Goal: Task Accomplishment & Management: Use online tool/utility

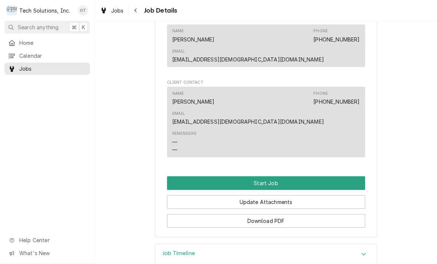
scroll to position [420, 0]
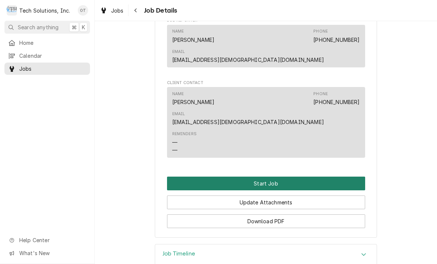
click at [259, 177] on button "Start Job" at bounding box center [266, 184] width 198 height 14
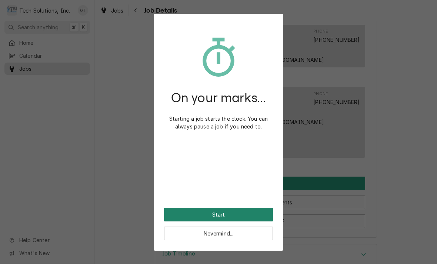
click at [219, 210] on button "Start" at bounding box center [218, 215] width 109 height 14
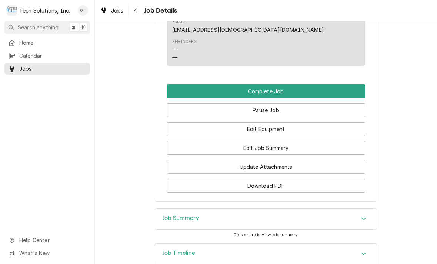
scroll to position [537, 0]
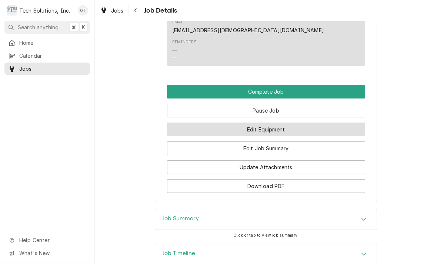
click at [265, 123] on button "Edit Equipment" at bounding box center [266, 130] width 198 height 14
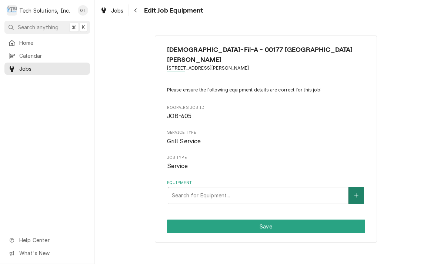
click at [358, 193] on icon "Create New Equipment" at bounding box center [356, 195] width 4 height 5
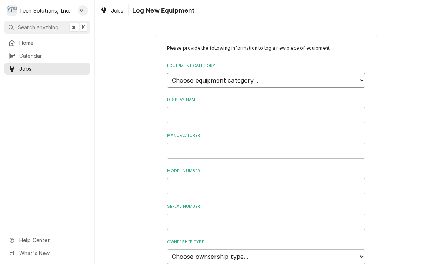
click at [358, 77] on select "Choose equipment category... Cooking Equipment Fryers Ice Machines Ovens and Ra…" at bounding box center [266, 80] width 198 height 15
select select "1"
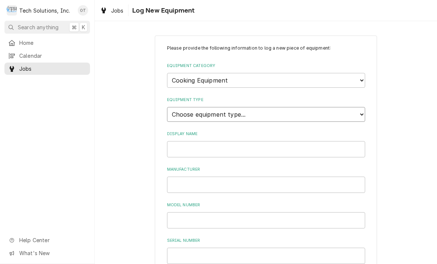
click at [357, 111] on select "Choose equipment type... Broiler Charbroiler Commercial Microwave Commercial To…" at bounding box center [266, 114] width 198 height 15
select select "6"
click at [193, 141] on input "Display Name" at bounding box center [266, 149] width 198 height 16
type input "GARLAND"
click at [194, 177] on input "Manufacturer" at bounding box center [266, 185] width 198 height 16
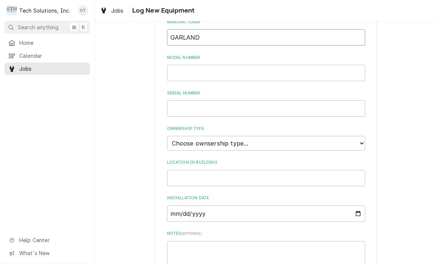
scroll to position [150, 0]
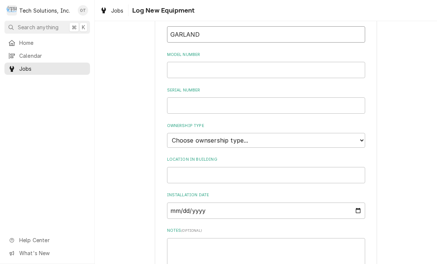
type input "GARLAND"
click at [187, 62] on input "Model Number" at bounding box center [266, 70] width 198 height 16
type input "CXPB12"
click at [189, 97] on input "Serial Number" at bounding box center [266, 105] width 198 height 16
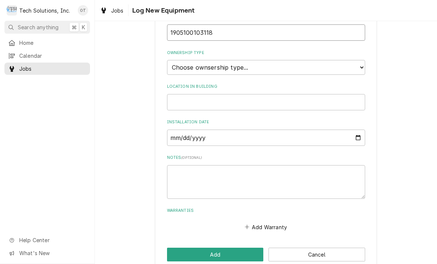
scroll to position [223, 0]
type input "1905100103118"
click at [359, 60] on select "Choose ownsership type... Unknown Owned Leased Rented" at bounding box center [266, 67] width 198 height 15
select select "1"
click at [192, 94] on input "Location in Building" at bounding box center [266, 102] width 198 height 16
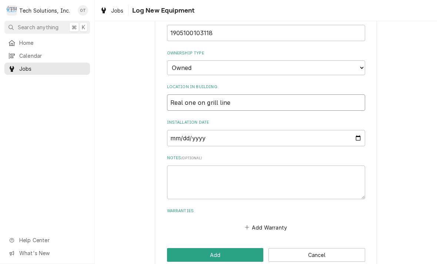
type input "Real one on grill line"
click at [190, 130] on input "Installation Date" at bounding box center [266, 138] width 198 height 16
click at [233, 130] on input "2025-08-13" at bounding box center [266, 138] width 198 height 16
type input "2003-12-13"
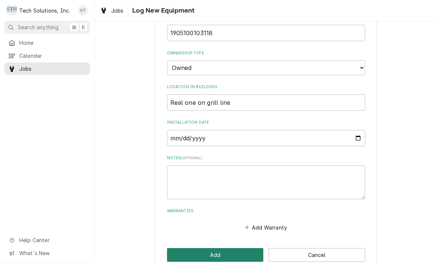
click at [215, 248] on button "Add" at bounding box center [215, 255] width 97 height 14
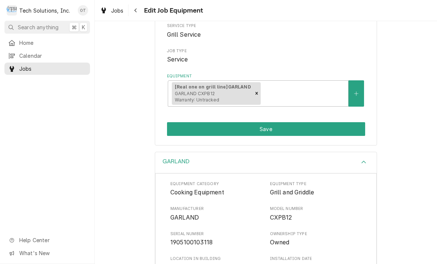
scroll to position [106, 0]
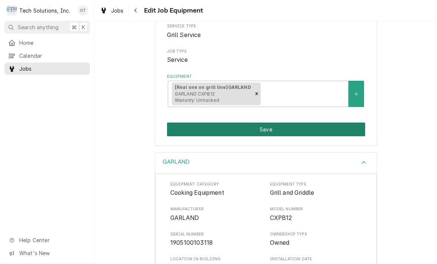
click at [269, 123] on button "Save" at bounding box center [266, 130] width 198 height 14
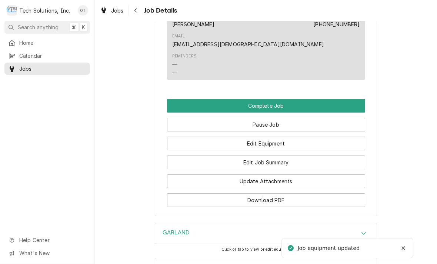
scroll to position [526, 0]
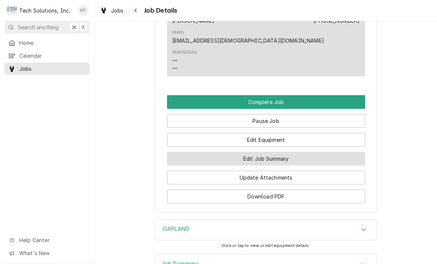
click at [263, 152] on button "Edit Job Summary" at bounding box center [266, 159] width 198 height 14
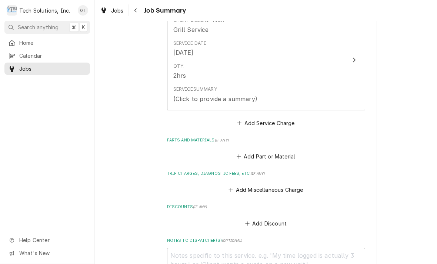
scroll to position [207, 0]
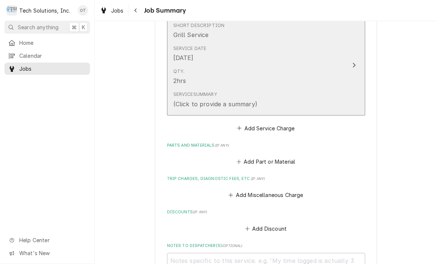
click at [357, 61] on div "Update Line Item" at bounding box center [354, 65] width 10 height 9
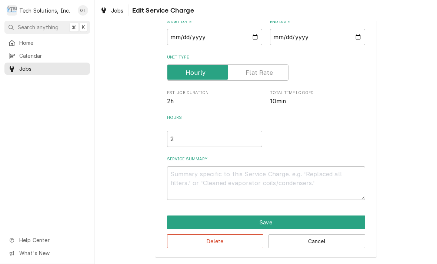
scroll to position [77, 0]
click at [186, 179] on textarea "Service Summary" at bounding box center [266, 183] width 198 height 34
type textarea "x"
type textarea "T"
type textarea "x"
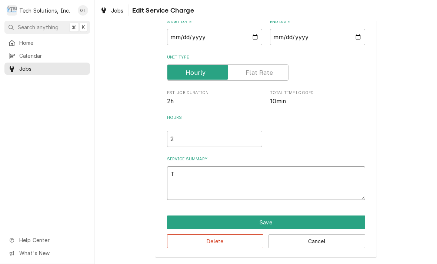
type textarea "Tro"
type textarea "x"
type textarea "Troub"
type textarea "x"
type textarea "Trouble"
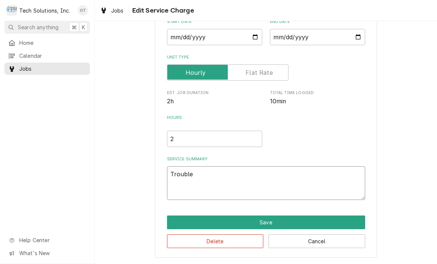
type textarea "x"
type textarea "Troubleshooting"
type textarea "x"
type textarea "Troubleshooting unit"
type textarea "x"
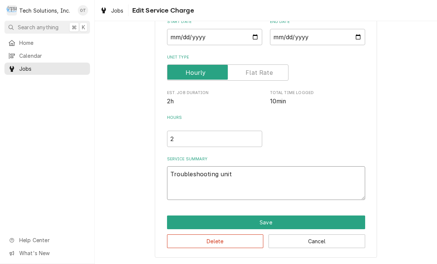
type textarea "Troubleshooting unit found unit"
type textarea "x"
type textarea "Troubleshooting unit found unit giving"
type textarea "x"
type textarea "Troubleshooting unit found unit giving a"
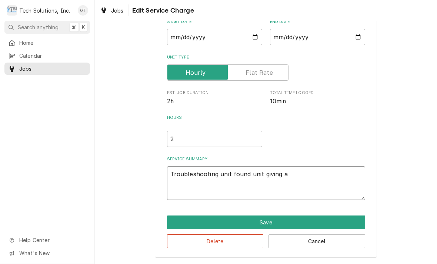
type textarea "x"
type textarea "Troubleshooting unit found unit giving a pre-"
type textarea "x"
type textarea "Troubleshooting unit found unit giving a preheat"
type textarea "x"
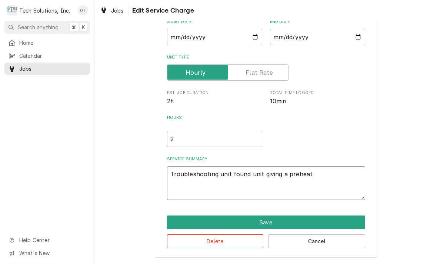
type textarea "Troubleshooting unit found unit giving a preheater error"
type textarea "x"
type textarea "Troubleshooting unit found unit giving a preheater error code"
type textarea "x"
type textarea "Troubleshooting unit found unit giving a preheat error code"
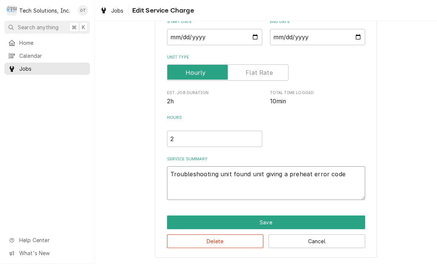
type textarea "x"
type textarea "Troubleshooting unit found unit giving a preheat error code checked"
type textarea "x"
type textarea "Troubleshooting unit found unit giving a preheat error code checked plug on"
type textarea "x"
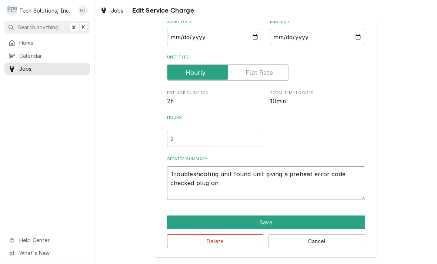
type textarea "Troubleshooting unit found unit giving a preheat error code checked plug on unit"
type textarea "x"
type textarea "Troubleshooting unit found unit giving a preheat error code checked plug on uni…"
type textarea "x"
type textarea "Troubleshooting unit found unit giving a preheat error code checked plug on uni…"
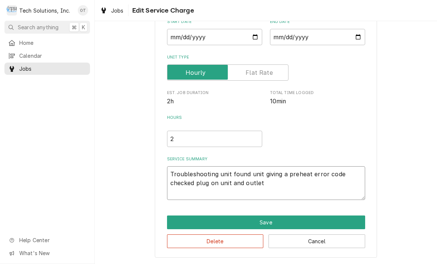
type textarea "x"
type textarea "Troubleshooting unit found unit giving a preheat error code checked plug on uni…"
type textarea "x"
type textarea "Troubleshooting unit found unit giving a preheat error code checked plug on uni…"
type textarea "x"
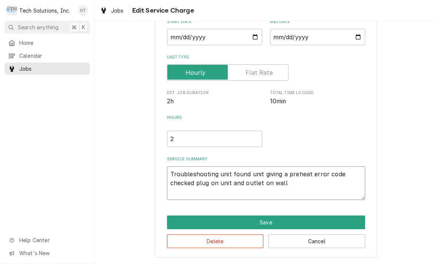
type textarea "Troubleshooting unit found unit giving a preheat error code checked plug on uni…"
type textarea "x"
type textarea "Troubleshooting unit found unit giving a preheat error code checked plug on uni…"
type textarea "x"
type textarea "Troubleshooting unit found unit giving a preheat error code checked plug on uni…"
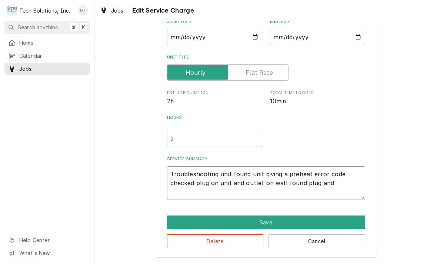
type textarea "x"
type textarea "Troubleshooting unit found unit giving a preheat error code checked plug on uni…"
type textarea "x"
type textarea "Troubleshooting unit found unit giving a preheat error code checked plug on uni…"
type textarea "x"
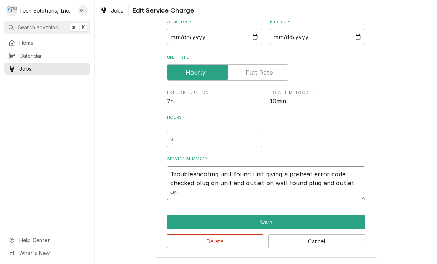
type textarea "Troubleshooting unit found unit giving a preheat error code checked plug on uni…"
type textarea "x"
type textarea "Troubleshooting unit found unit giving a preheat error code checked plug on uni…"
type textarea "x"
type textarea "Troubleshooting unit found unit giving a preheat error code checked plug on uni…"
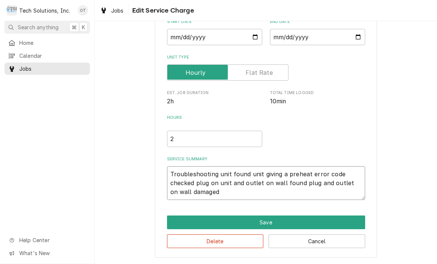
type textarea "x"
type textarea "Troubleshooting unit found unit giving a preheat error code checked plug on uni…"
type textarea "x"
type textarea "Troubleshooting unit found unit giving a preheat error code checked plug on uni…"
type textarea "x"
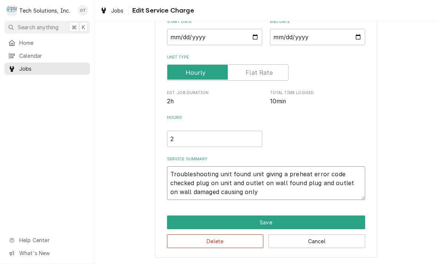
type textarea "Troubleshooting unit found unit giving a preheat error code checked plug on uni…"
type textarea "x"
type textarea "Troubleshooting unit found unit giving a preheat error code checked plug on uni…"
type textarea "x"
type textarea "Troubleshooting unit found unit giving a preheat error code checked plug on uni…"
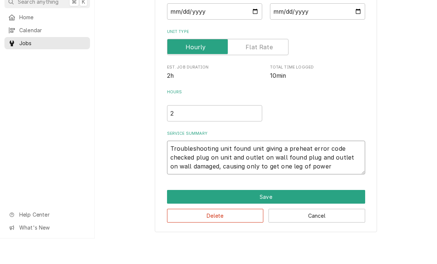
type textarea "x"
type textarea "Troubleshooting unit found unit giving a preheat error code checked plug on uni…"
type textarea "x"
type textarea "Troubleshooting unit found unit giving a preheat error code checked plug on uni…"
type textarea "x"
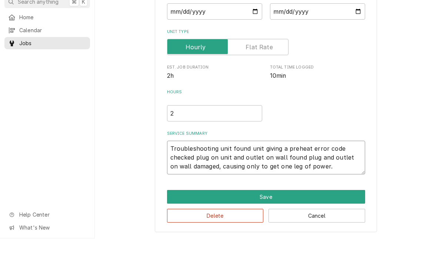
type textarea "Troubleshooting unit found unit giving a preheat error code checked plug on uni…"
type textarea "x"
type textarea "Troubleshooting unit found unit giving a preheat error code checked plug on uni…"
type textarea "x"
type textarea "Troubleshooting unit found unit giving a preheat error code checked plug on uni…"
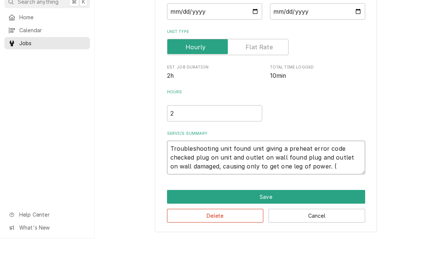
type textarea "x"
type textarea "Troubleshooting unit found unit giving a preheat error code checked plug on uni…"
type textarea "x"
type textarea "Troubleshooting unit found unit giving a preheat error code checked plug on uni…"
type textarea "x"
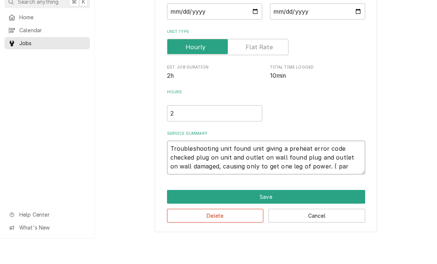
type textarea "Troubleshooting unit found unit giving a preheat error code checked plug on uni…"
type textarea "x"
type textarea "Troubleshooting unit found unit giving a preheat error code checked plug on uni…"
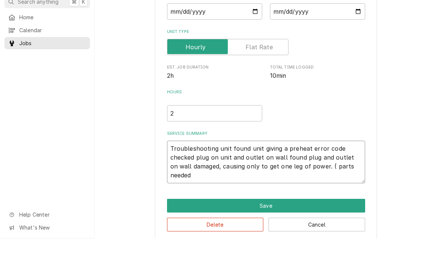
type textarea "x"
type textarea "Troubleshooting unit found unit giving a preheat error code checked plug on uni…"
type textarea "x"
type textarea "Troubleshooting unit found unit giving a preheat error code checked plug on uni…"
type textarea "x"
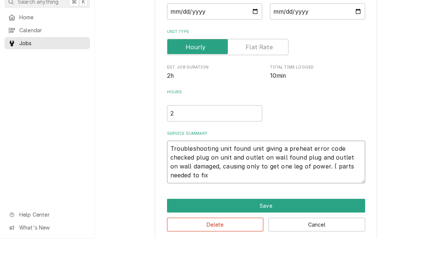
type textarea "Troubleshooting unit found unit giving a preheat error code checked plug on uni…"
type textarea "x"
type textarea "Troubleshooting unit found unit giving a preheat error code checked plug on uni…"
type textarea "x"
type textarea "Troubleshooting unit found unit giving a preheat error code checked plug on uni…"
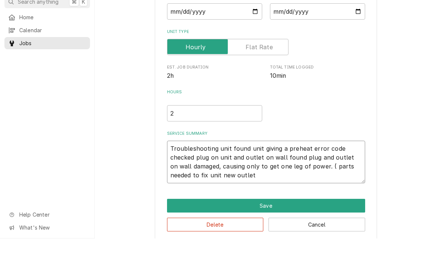
type textarea "x"
type textarea "Troubleshooting unit found unit giving a preheat error code checked plug on uni…"
type textarea "x"
type textarea "Troubleshooting unit found unit giving a preheat error code checked plug on uni…"
type textarea "x"
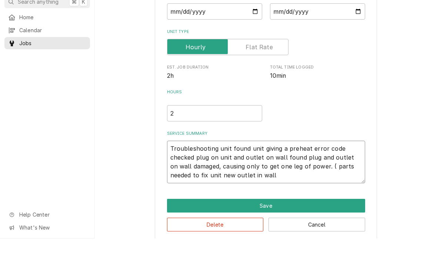
type textarea "Troubleshooting unit found unit giving a preheat error code checked plug on uni…"
type textarea "x"
type textarea "Troubleshooting unit found unit giving a preheat error code checked plug on uni…"
type textarea "x"
type textarea "Troubleshooting unit found unit giving a preheat error code checked plug on uni…"
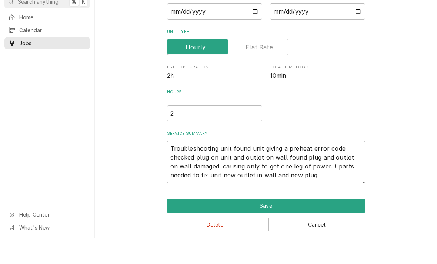
type textarea "x"
type textarea "Troubleshooting unit found unit giving a preheat error code checked plug on uni…"
type textarea "x"
type textarea "Troubleshooting unit found unit giving a preheat error code checked plug on uni…"
type textarea "x"
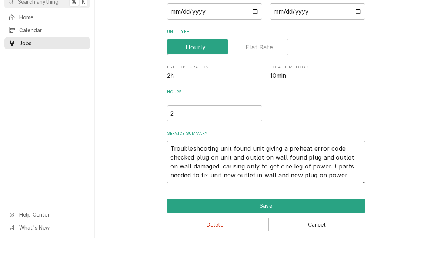
type textarea "Troubleshooting unit found unit giving a preheat error code checked plug on uni…"
type textarea "x"
type textarea "Troubleshooting unit found unit giving a preheat error code checked plug on uni…"
type textarea "x"
type textarea "Troubleshooting unit found unit giving a preheat error code checked plug on uni…"
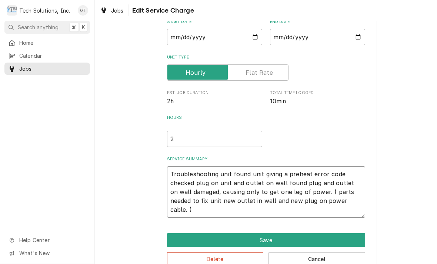
type textarea "x"
type textarea "Troubleshooting unit found unit giving a preheat error code checked plug on uni…"
type textarea "x"
type textarea "Troubleshooting unit found unit giving a preheat error code checked plug on uni…"
type textarea "x"
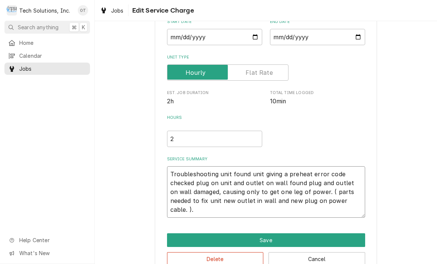
type textarea "Troubleshooting unit found unit giving a preheat error code checked plug on uni…"
type textarea "x"
type textarea "Troubleshooting unit found unit giving a preheat error code checked plug on uni…"
type textarea "x"
type textarea "Troubleshooting unit found unit giving a preheat error code checked plug on uni…"
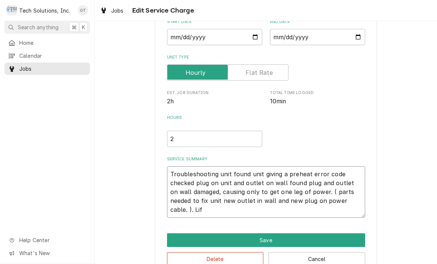
type textarea "x"
type textarea "Troubleshooting unit found unit giving a preheat error code checked plug on uni…"
type textarea "x"
type textarea "Troubleshooting unit found unit giving a preheat error code checked plug on uni…"
type textarea "x"
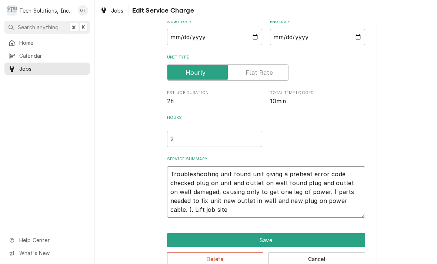
type textarea "Troubleshooting unit found unit giving a preheat error code checked plug on uni…"
type textarea "x"
type textarea "Troubleshooting unit found unit giving a preheat error code checked plug on uni…"
type textarea "x"
type textarea "Troubleshooting unit found unit giving a preheat error code checked plug on uni…"
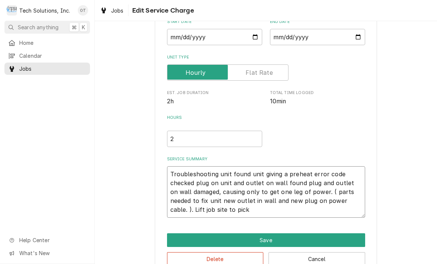
type textarea "x"
type textarea "Troubleshooting unit found unit giving a preheat error code checked plug on uni…"
type textarea "x"
type textarea "Troubleshooting unit found unit giving a preheat error code checked plug on uni…"
type textarea "x"
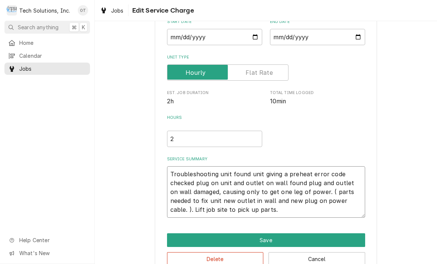
type textarea "Troubleshooting unit found unit giving a preheat error code checked plug on uni…"
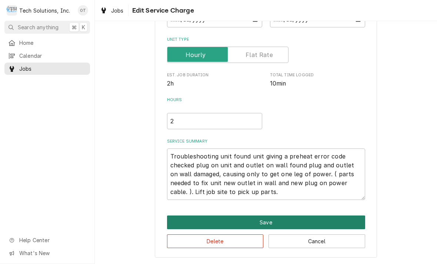
click at [262, 219] on button "Save" at bounding box center [266, 223] width 198 height 14
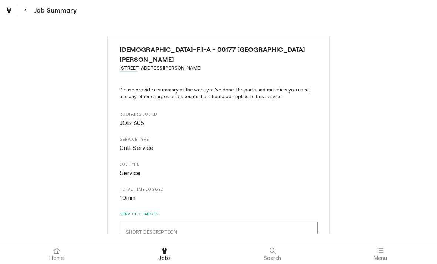
type textarea "x"
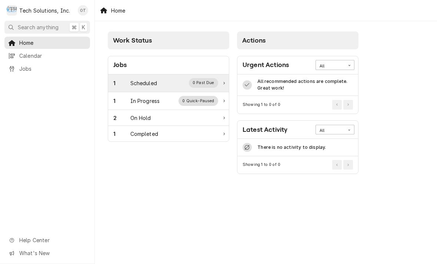
click at [141, 84] on div "Scheduled" at bounding box center [143, 83] width 27 height 8
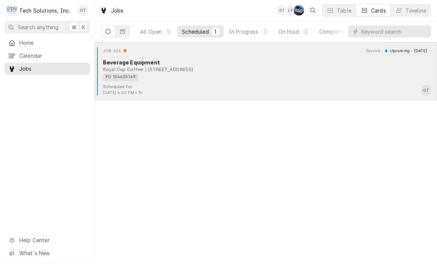
click at [205, 73] on div "PO 104620149" at bounding box center [264, 77] width 323 height 8
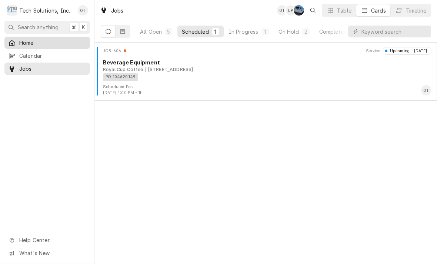
click at [26, 39] on span "Home" at bounding box center [52, 43] width 67 height 8
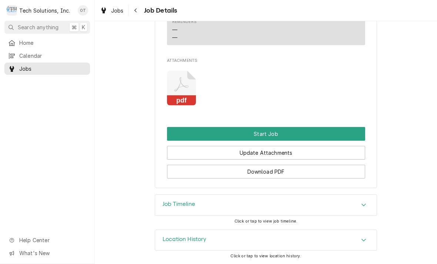
scroll to position [499, 0]
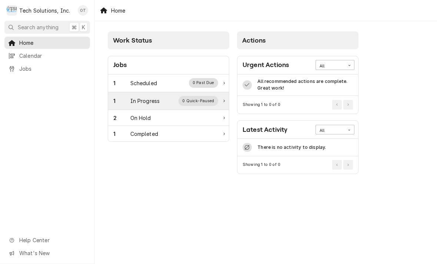
click at [202, 102] on div "0 Quick-Paused" at bounding box center [199, 101] width 40 height 10
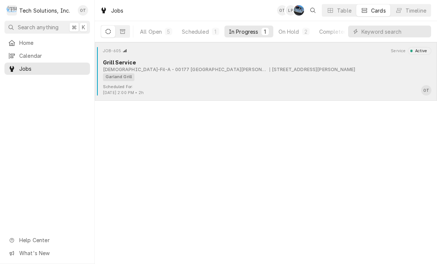
click at [198, 73] on div "Garland Grill" at bounding box center [264, 77] width 323 height 8
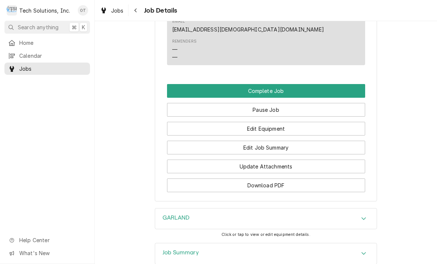
scroll to position [524, 0]
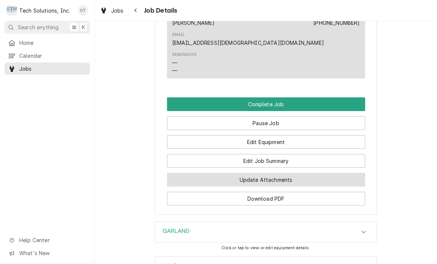
click at [276, 173] on button "Update Attachments" at bounding box center [266, 180] width 198 height 14
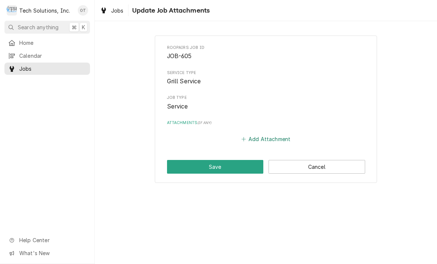
click at [249, 137] on button "Add Attachment" at bounding box center [266, 139] width 52 height 10
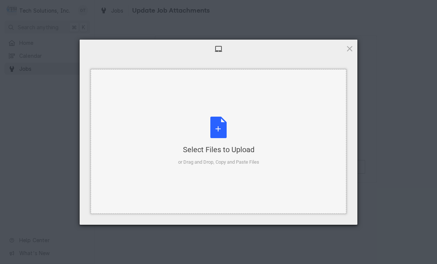
click at [247, 126] on div "Select Files to Upload or Drag and Drop, Copy and Paste Files" at bounding box center [218, 141] width 81 height 49
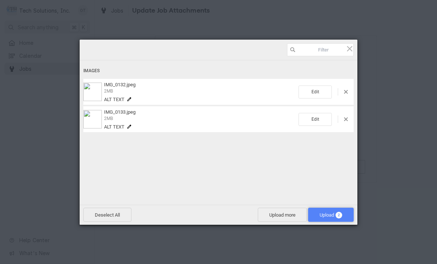
click at [327, 210] on span "Upload 2" at bounding box center [331, 215] width 46 height 14
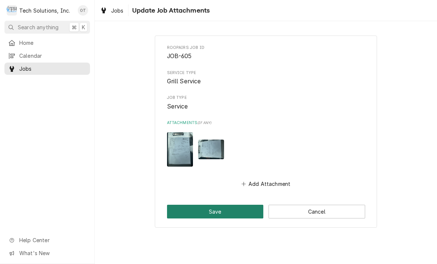
click at [214, 213] on button "Save" at bounding box center [215, 212] width 97 height 14
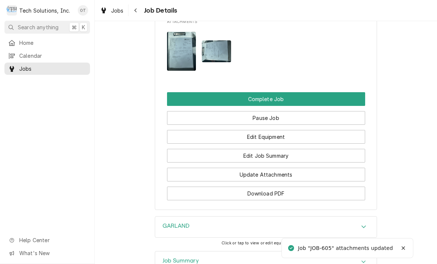
scroll to position [590, 0]
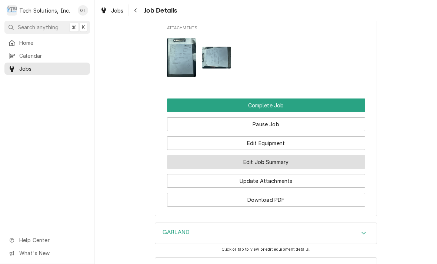
click at [268, 155] on button "Edit Job Summary" at bounding box center [266, 162] width 198 height 14
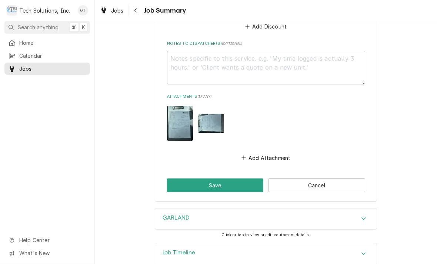
scroll to position [409, 0]
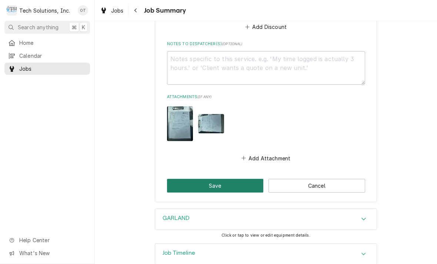
click at [221, 179] on button "Save" at bounding box center [215, 186] width 97 height 14
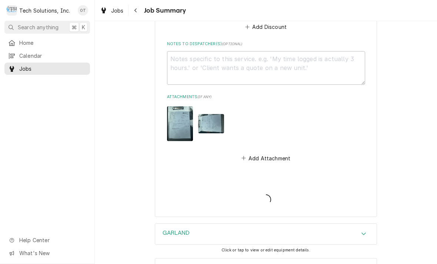
type textarea "x"
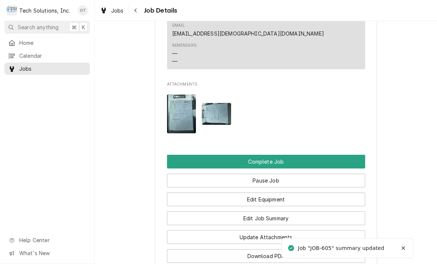
scroll to position [592, 0]
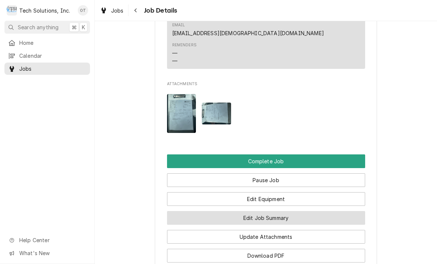
click at [257, 211] on button "Edit Job Summary" at bounding box center [266, 218] width 198 height 14
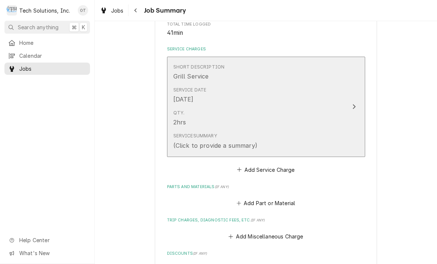
click at [355, 104] on icon "Update Line Item" at bounding box center [354, 107] width 4 height 6
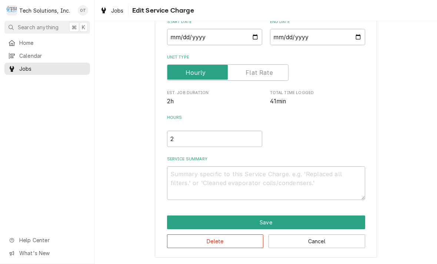
scroll to position [77, 0]
click at [184, 172] on textarea "Service Summary" at bounding box center [266, 183] width 198 height 34
type textarea "x"
type textarea "T"
type textarea "x"
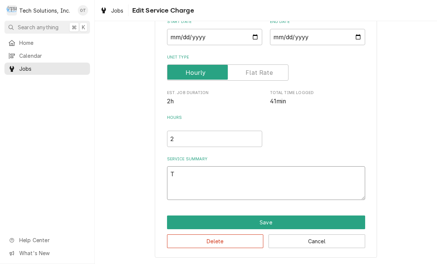
type textarea "Tro"
type textarea "x"
type textarea "Troub"
type textarea "x"
type textarea "Trouble"
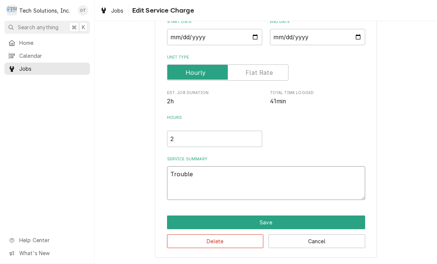
type textarea "x"
type textarea "Troubleshoot"
type textarea "x"
type textarea "Troubleshoot unit"
type textarea "x"
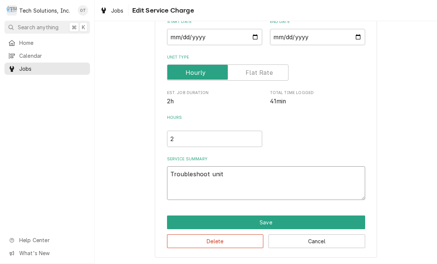
type textarea "Troubleshoot unit belt unit"
type textarea "x"
type textarea "Troubleshoot unit belt unit giving"
type textarea "x"
type textarea "Troubleshoot unit about unit giving"
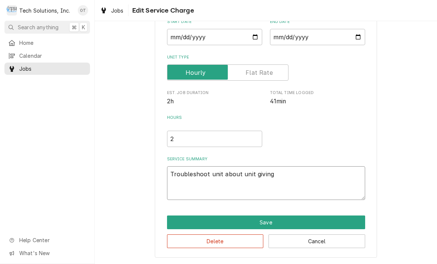
type textarea "x"
type textarea "Troubleshoot unit about unit giving no"
type textarea "x"
type textarea "Troubleshoot unit about unit giving no heat"
type textarea "x"
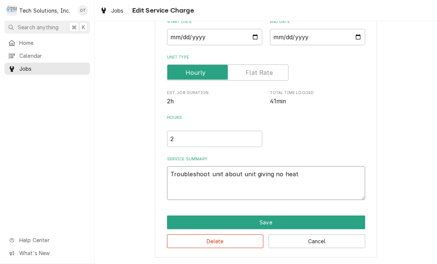
type textarea "Troubleshoot unit about unit giving no heat code"
type textarea "x"
type textarea "Troubleshoot unit about unit giving no heat code in the pre-"
type textarea "x"
type textarea "Troubleshoot unit about unit giving no heat code in the preheat"
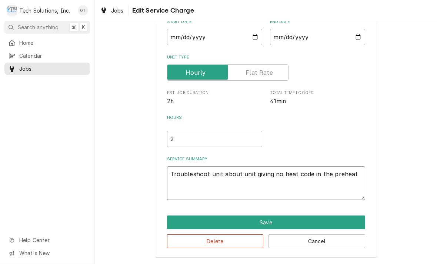
type textarea "x"
type textarea "Troubleshoot unit about unit giving no heat code in the preheat cycle"
type textarea "x"
type textarea "Troubleshoot unit about unit giving no heat code in the preheat cycle."
type textarea "x"
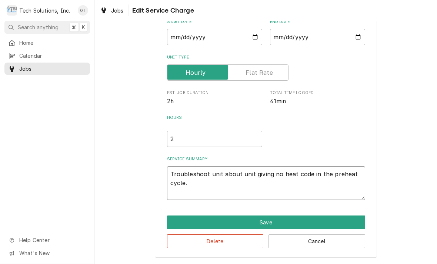
type textarea "Troubleshoot unit about unit giving no heat code in the preheat cycle."
type textarea "x"
type textarea "Troubleshoot unit about unit giving no heat code in the preheat cycle. P"
type textarea "x"
type textarea "Troubleshoot unit about unit giving no heat code in the preheat cycle. Poo"
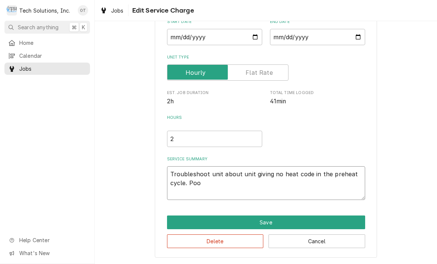
type textarea "x"
type textarea "Troubleshoot unit about unit giving no heat code in the preheat cycle. Pool"
type textarea "x"
type textarea "Troubleshoot unit about unit giving no heat code in the preheat cycle. Pool unit"
type textarea "x"
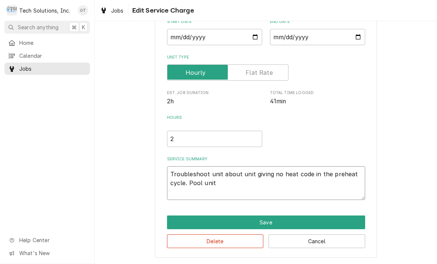
type textarea "Troubleshoot unit about unit giving no heat code in the preheat cycle. Pool uni…"
type textarea "x"
type textarea "Troubleshoot unit about unit giving no heat code in the preheat cycle. Pool uni…"
type textarea "x"
type textarea "Troubleshoot unit about unit giving no heat code in the preheat cycle. Pool uni…"
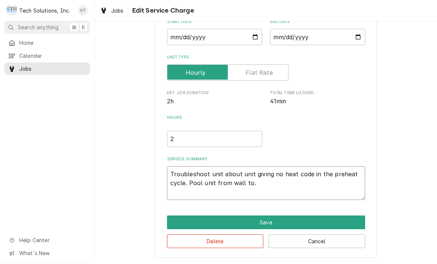
type textarea "x"
type textarea "Troubleshoot unit about unit giving no heat code in the preheat cycle. Pool uni…"
type textarea "x"
type textarea "Troubleshoot unit about unit giving no heat code in the preheat cycle. Pool uni…"
type textarea "x"
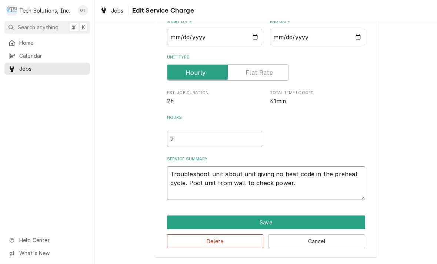
type textarea "Troubleshoot unit about unit giving no heat code in the preheat cycle. Pool uni…"
type textarea "x"
type textarea "Troubleshoot unit about unit giving no heat code in the preheat cycle. Pool uni…"
type textarea "x"
type textarea "Troubleshoot unit about unit giving no heat code in the preheat cycle. Pool uni…"
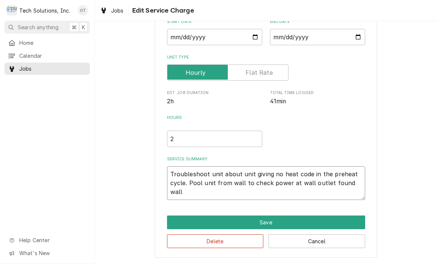
type textarea "x"
type textarea "Troubleshoot unit about unit giving no heat code in the preheat cycle. Pool uni…"
type textarea "x"
type textarea "Troubleshoot unit about unit giving no heat code in the preheat cycle. Pool uni…"
type textarea "x"
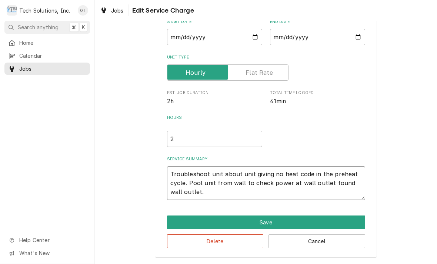
type textarea "Troubleshoot unit about unit giving no heat code in the preheat cycle. Pool uni…"
type textarea "x"
type textarea "Troubleshoot unit about unit giving no heat code in the preheat cycle. Pool uni…"
type textarea "x"
type textarea "Troubleshoot unit about unit giving no heat code in the preheat cycle. Pool uni…"
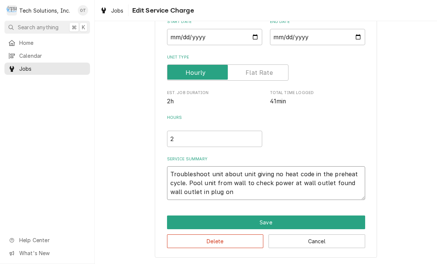
type textarea "x"
type textarea "Troubleshoot unit about unit giving no heat code in the preheat cycle. Pool uni…"
type textarea "x"
type textarea "Troubleshoot unit about unit giving no heat code in the preheat cycle. Pool uni…"
type textarea "x"
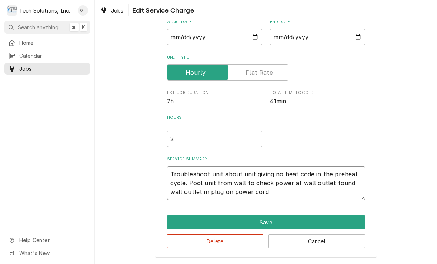
type textarea "Troubleshoot unit about unit giving no heat code in the preheat cycle. Pool uni…"
type textarea "x"
type textarea "Troubleshoot unit about unit giving no heat code in the preheat cycle. Pool uni…"
type textarea "x"
type textarea "Troubleshoot unit about unit giving no heat code in the preheat cycle. Pool uni…"
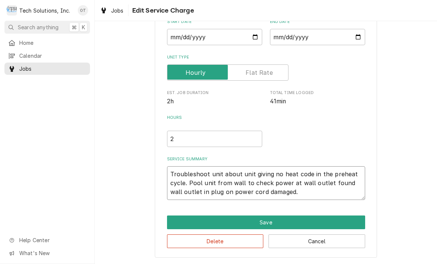
type textarea "x"
type textarea "Troubleshoot unit about unit giving no heat code in the preheat cycle. Pool uni…"
type textarea "x"
type textarea "Troubleshoot unit about unit giving no heat code in the preheat cycle. Pool uni…"
type textarea "x"
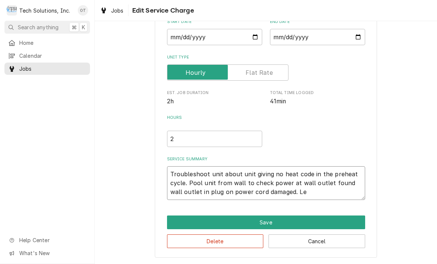
type textarea "Troubleshoot unit about unit giving no heat code in the preheat cycle. Pool uni…"
type textarea "x"
type textarea "Troubleshoot unit about unit giving no heat code in the preheat cycle. Pool uni…"
type textarea "x"
type textarea "Troubleshoot unit about unit giving no heat code in the preheat cycle. Pool uni…"
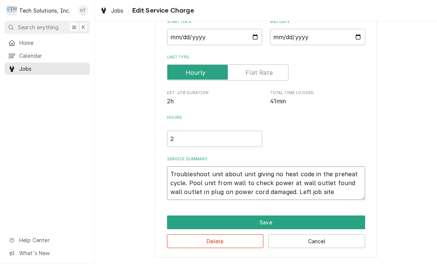
type textarea "x"
type textarea "Troubleshoot unit about unit giving no heat code in the preheat cycle. Pool uni…"
type textarea "x"
type textarea "Troubleshoot unit about unit giving no heat code in the preheat cycle. Pool uni…"
type textarea "x"
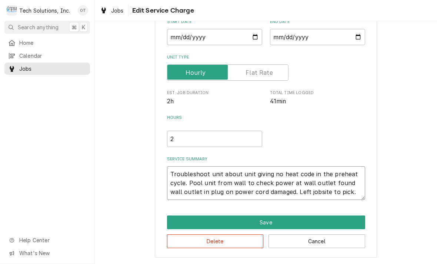
type textarea "Troubleshoot unit about unit giving no heat code in the preheat cycle. Pool uni…"
type textarea "x"
type textarea "Troubleshoot unit about unit giving no heat code in the preheat cycle. Pool uni…"
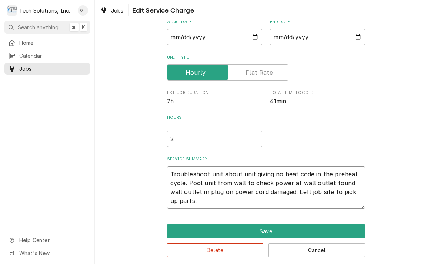
type textarea "x"
type textarea "Troubleshoot unit about unit giving no heat code in the preheat cycle. Pool uni…"
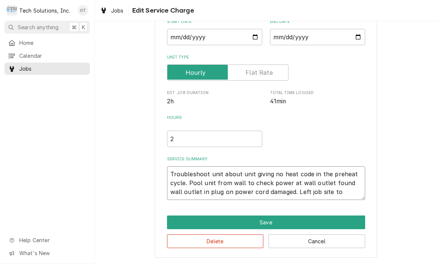
type textarea "x"
type textarea "Troubleshoot unit about unit giving no heat code in the preheat cycle. Pool uni…"
type textarea "x"
type textarea "Troubleshoot unit about unit giving no heat code in the preheat cycle. Pool uni…"
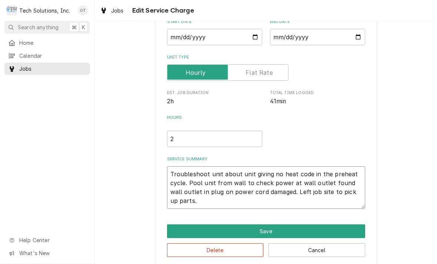
type textarea "x"
type textarea "Troubleshoot unit about unit giving no heat code in the preheat cycle. Pool uni…"
type textarea "x"
type textarea "Troubleshoot unit about unit giving no heat code in the preheat cycle. Pool uni…"
type textarea "x"
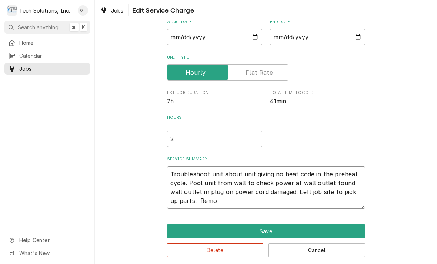
type textarea "Troubleshoot unit about unit giving no heat code in the preheat cycle. Pool uni…"
type textarea "x"
type textarea "Troubleshoot unit about unit giving no heat code in the preheat cycle. Pool uni…"
type textarea "x"
type textarea "Troubleshoot unit about unit giving no heat code in the preheat cycle. Pool uni…"
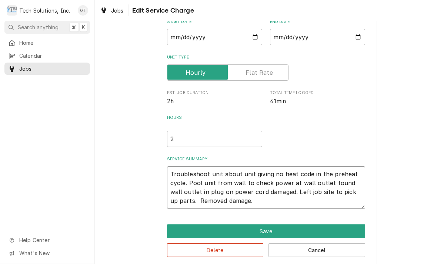
type textarea "x"
type textarea "Troubleshoot unit about unit giving no heat code in the preheat cycle. Pool uni…"
type textarea "x"
type textarea "Troubleshoot unit about unit giving no heat code in the preheat cycle. Pool uni…"
type textarea "x"
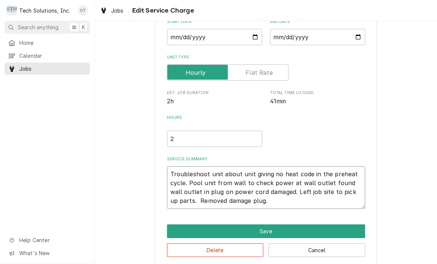
type textarea "Troubleshoot unit about unit giving no heat code in the preheat cycle. Pool uni…"
type textarea "x"
type textarea "Troubleshoot unit about unit giving no heat code in the preheat cycle. Pool uni…"
type textarea "x"
type textarea "Troubleshoot unit about unit giving no heat code in the preheat cycle. Pool uni…"
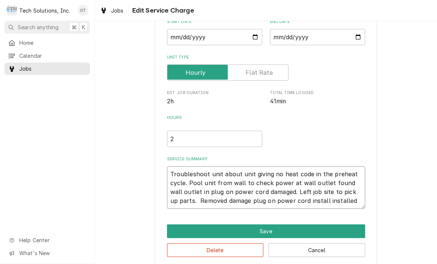
type textarea "x"
type textarea "Troubleshoot unit about unit giving no heat code in the preheat cycle. Pool uni…"
type textarea "x"
type textarea "Troubleshoot unit about unit giving no heat code in the preheat cycle. Pool uni…"
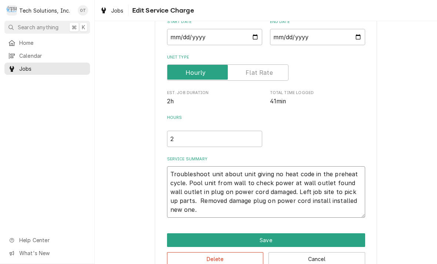
type textarea "x"
type textarea "Troubleshoot unit about unit giving no heat code in the preheat cycle. Pool uni…"
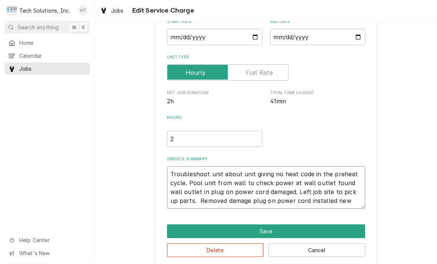
type textarea "x"
type textarea "Troubleshoot unit about unit giving no heat code in the preheat cycle. Pool uni…"
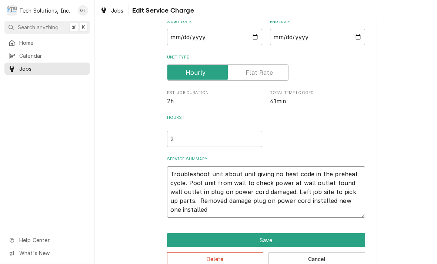
type textarea "x"
type textarea "Troubleshoot unit about unit giving no heat code in the preheat cycle. Pool uni…"
type textarea "x"
type textarea "Troubleshoot unit about unit giving no heat code in the preheat cycle. Pool uni…"
type textarea "x"
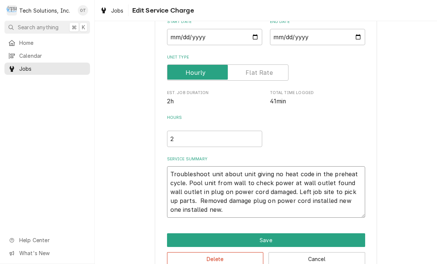
type textarea "Troubleshoot unit about unit giving no heat code in the preheat cycle. Pool uni…"
type textarea "x"
type textarea "Troubleshoot unit about unit giving no heat code in the preheat cycle. Pool uni…"
type textarea "x"
type textarea "Troubleshoot unit about unit giving no heat code in the preheat cycle. Pool uni…"
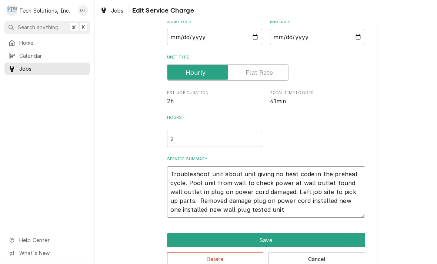
type textarea "x"
type textarea "Troubleshoot unit about unit giving no heat code in the preheat cycle. Pool uni…"
type textarea "x"
type textarea "Troubleshoot unit about unit giving no heat code in the preheat cycle. Pool uni…"
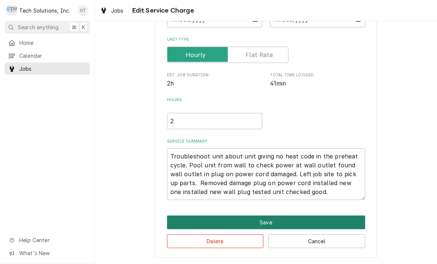
click at [267, 223] on button "Save" at bounding box center [266, 223] width 198 height 14
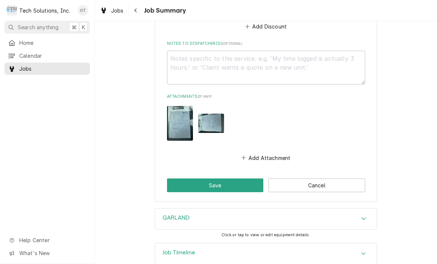
scroll to position [453, 0]
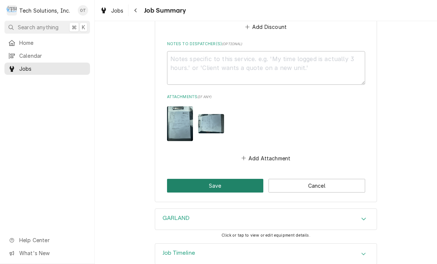
click at [218, 179] on button "Save" at bounding box center [215, 186] width 97 height 14
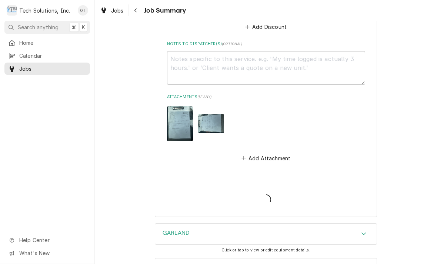
type textarea "x"
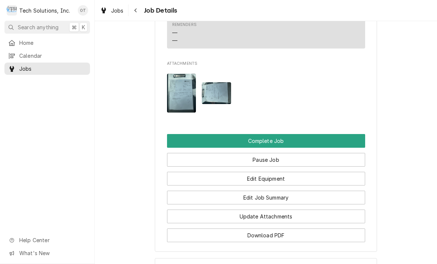
scroll to position [643, 0]
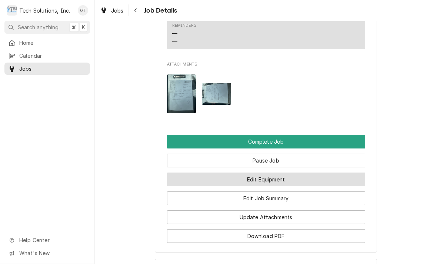
click at [266, 173] on button "Edit Equipment" at bounding box center [266, 180] width 198 height 14
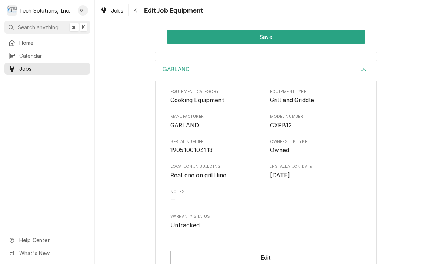
scroll to position [198, 0]
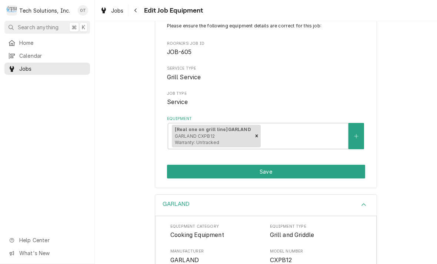
scroll to position [63, 0]
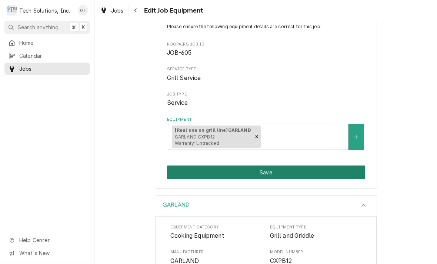
click at [265, 166] on button "Save" at bounding box center [266, 173] width 198 height 14
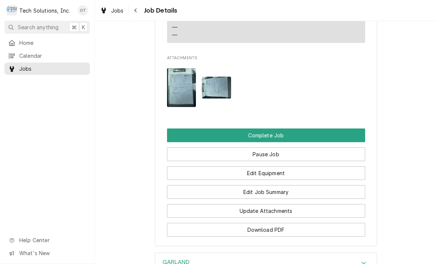
scroll to position [647, 0]
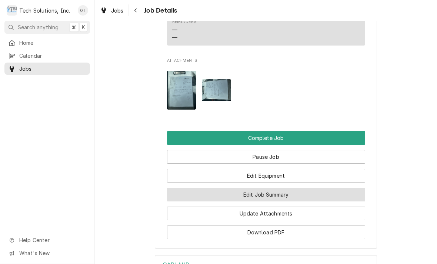
click at [269, 188] on button "Edit Job Summary" at bounding box center [266, 195] width 198 height 14
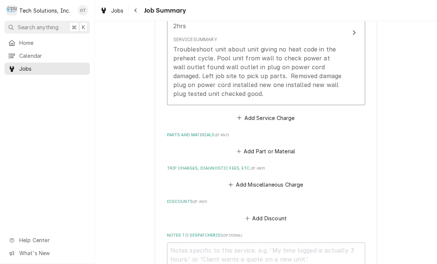
scroll to position [260, 0]
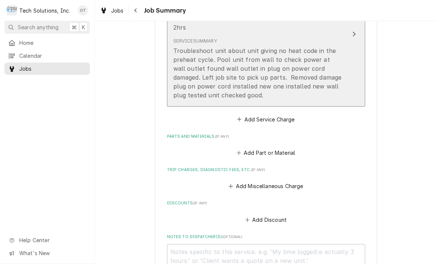
click at [266, 88] on div "Service Summary Troubleshoot unit about unit giving no heat code in the preheat…" at bounding box center [258, 68] width 170 height 67
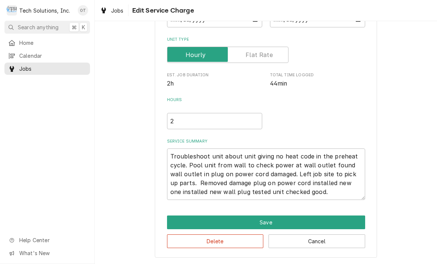
scroll to position [95, 0]
click at [323, 187] on textarea "Troubleshoot unit about unit giving no heat code in the preheat cycle. Pool uni…" at bounding box center [266, 174] width 198 height 51
type textarea "x"
type textarea "Troubleshoot unit about unit giving no heat code in the preheat cycle. Pool uni…"
type textarea "x"
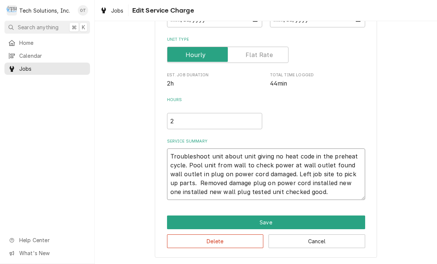
type textarea "Troubleshoot unit about unit giving no heat code in the preheat cycle. Pool uni…"
type textarea "x"
type textarea "Troubleshoot unit about unit giving no heat code in the preheat cycle. Pool uni…"
type textarea "x"
type textarea "Troubleshoot unit about unit giving no heat code in the preheat cycle. Pool uni…"
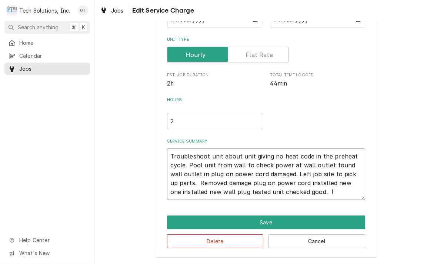
type textarea "x"
type textarea "Troubleshoot unit about unit giving no heat code in the preheat cycle. Pool uni…"
type textarea "x"
type textarea "Troubleshoot unit about unit giving no heat code in the preheat cycle. Pool uni…"
type textarea "x"
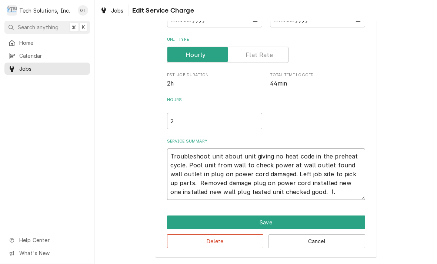
type textarea "Troubleshoot unit about unit giving no heat code in the preheat cycle. Pool uni…"
type textarea "x"
type textarea "Troubleshoot unit about unit giving no heat code in the preheat cycle. Pool uni…"
type textarea "x"
type textarea "Troubleshoot unit about unit giving no heat code in the preheat cycle. Pool uni…"
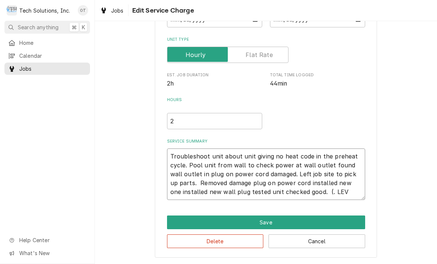
type textarea "x"
type textarea "Troubleshoot unit about unit giving no heat code in the preheat cycle. Pool uni…"
type textarea "x"
type textarea "Troubleshoot unit about unit giving no heat code in the preheat cycle. Pool uni…"
type textarea "x"
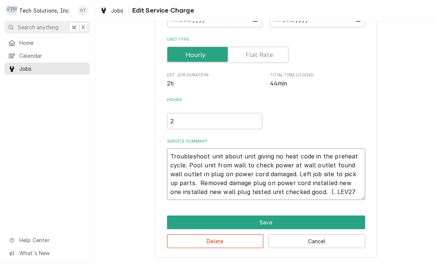
type textarea "Troubleshoot unit about unit giving no heat code in the preheat cycle. Pool uni…"
type textarea "x"
type textarea "Troubleshoot unit about unit giving no heat code in the preheat cycle. Pool uni…"
type textarea "x"
type textarea "Troubleshoot unit about unit giving no heat code in the preheat cycle. Pool uni…"
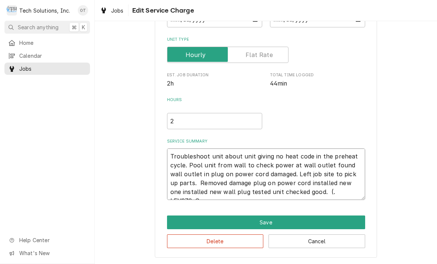
type textarea "x"
type textarea "Troubleshoot unit about unit giving no heat code in the preheat cycle. Pool uni…"
type textarea "x"
type textarea "Troubleshoot unit about unit giving no heat code in the preheat cycle. Pool uni…"
type textarea "x"
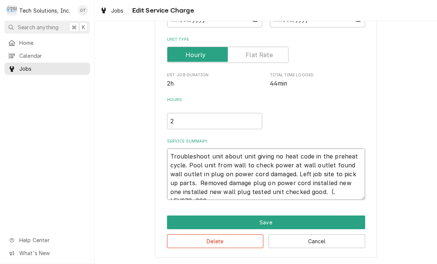
type textarea "Troubleshoot unit about unit giving no heat code in the preheat cycle. Pool uni…"
type textarea "x"
type textarea "Troubleshoot unit about unit giving no heat code in the preheat cycle. Pool uni…"
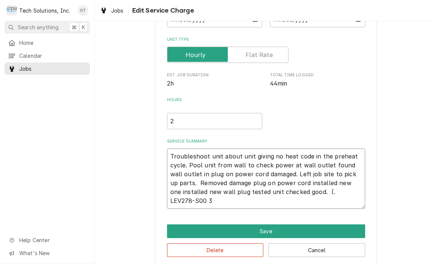
type textarea "x"
type textarea "Troubleshoot unit about unit giving no heat code in the preheat cycle. Pool uni…"
type textarea "x"
type textarea "Troubleshoot unit about unit giving no heat code in the preheat cycle. Pool uni…"
type textarea "x"
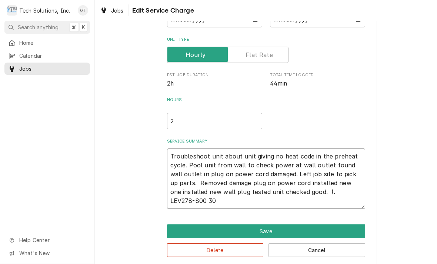
type textarea "Troubleshoot unit about unit giving no heat code in the preheat cycle. Pool uni…"
type textarea "x"
type textarea "Troubleshoot unit about unit giving no heat code in the preheat cycle. Pool uni…"
type textarea "x"
type textarea "Troubleshoot unit about unit giving no heat code in the preheat cycle. Pool uni…"
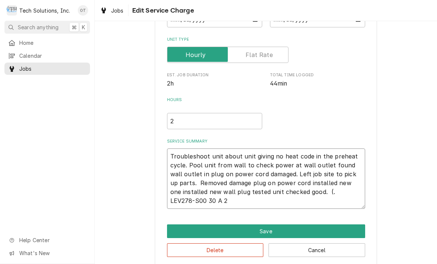
type textarea "x"
type textarea "Troubleshoot unit about unit giving no heat code in the preheat cycle. Pool uni…"
type textarea "x"
type textarea "Troubleshoot unit about unit giving no heat code in the preheat cycle. Pool uni…"
type textarea "x"
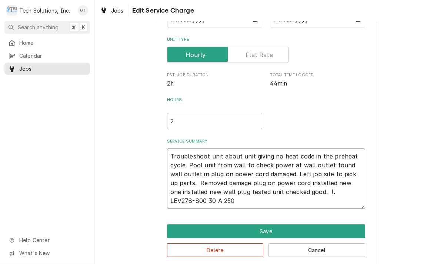
type textarea "Troubleshoot unit about unit giving no heat code in the preheat cycle. Pool uni…"
type textarea "x"
type textarea "Troubleshoot unit about unit giving no heat code in the preheat cycle. Pool uni…"
type textarea "x"
type textarea "Troubleshoot unit about unit giving no heat code in the preheat cycle. Pool uni…"
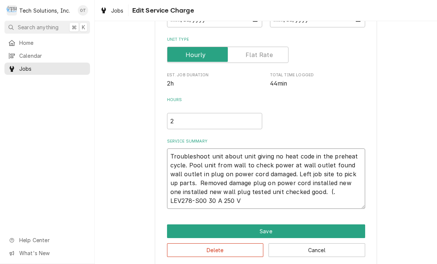
type textarea "x"
type textarea "Troubleshoot unit about unit giving no heat code in the preheat cycle. Pool uni…"
type textarea "x"
type textarea "Troubleshoot unit about unit giving no heat code in the preheat cycle. Pool uni…"
type textarea "x"
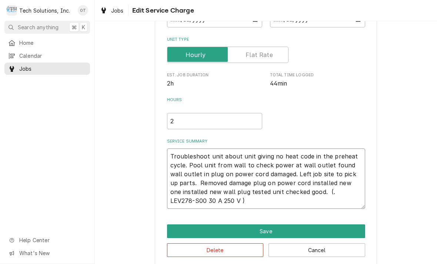
type textarea "Troubleshoot unit about unit giving no heat code in the preheat cycle. Pool uni…"
type textarea "x"
type textarea "Troubleshoot unit about unit giving no heat code in the preheat cycle. Pool uni…"
type textarea "x"
type textarea "Troubleshoot unit about unit giving no heat code in the preheat cycle. Pool uni…"
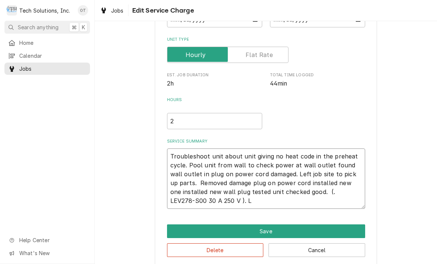
type textarea "x"
type textarea "Troubleshoot unit about unit giving no heat code in the preheat cycle. Pool uni…"
type textarea "x"
type textarea "Troubleshoot unit about unit giving no heat code in the preheat cycle. Pool uni…"
type textarea "x"
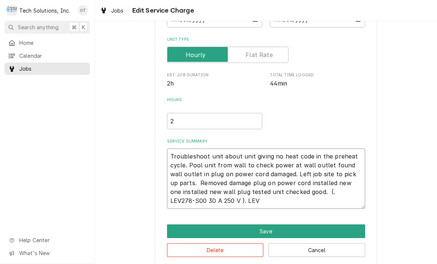
type textarea "Troubleshoot unit about unit giving no heat code in the preheat cycle. Pool uni…"
type textarea "x"
type textarea "Troubleshoot unit about unit giving no heat code in the preheat cycle. Pool uni…"
type textarea "x"
type textarea "Troubleshoot unit about unit giving no heat code in the preheat cycle. Pool uni…"
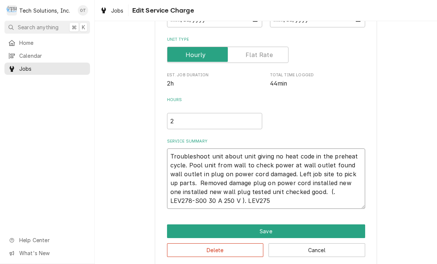
type textarea "x"
type textarea "Troubleshoot unit about unit giving no heat code in the preheat cycle. Pool uni…"
type textarea "x"
type textarea "Troubleshoot unit about unit giving no heat code in the preheat cycle. Pool uni…"
type textarea "x"
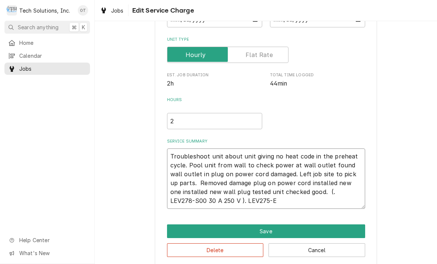
type textarea "Troubleshoot unit about unit giving no heat code in the preheat cycle. Pool uni…"
type textarea "x"
type textarea "Troubleshoot unit about unit giving no heat code in the preheat cycle. Pool uni…"
type textarea "x"
type textarea "Troubleshoot unit about unit giving no heat code in the preheat cycle. Pool uni…"
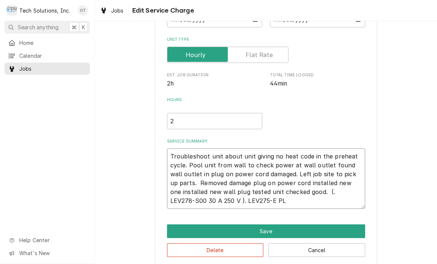
type textarea "x"
type textarea "Troubleshoot unit about unit giving no heat code in the preheat cycle. Pool uni…"
type textarea "x"
type textarea "Troubleshoot unit about unit giving no heat code in the preheat cycle. Pool uni…"
type textarea "x"
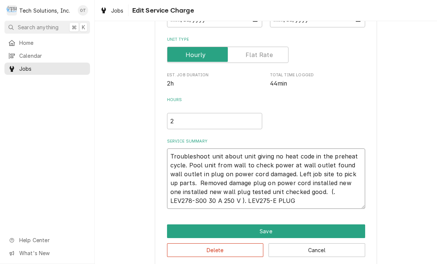
type textarea "Troubleshoot unit about unit giving no heat code in the preheat cycle. Pool uni…"
type textarea "x"
type textarea "Troubleshoot unit about unit giving no heat code in the preheat cycle. Pool uni…"
type textarea "x"
type textarea "Troubleshoot unit about unit giving no heat code in the preheat cycle. Pool uni…"
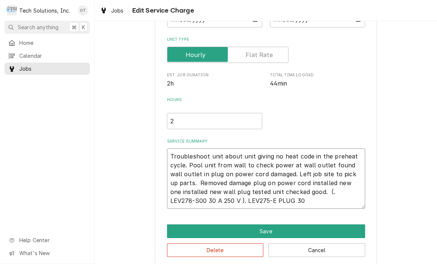
type textarea "x"
type textarea "Troubleshoot unit about unit giving no heat code in the preheat cycle. Pool uni…"
type textarea "x"
type textarea "Troubleshoot unit about unit giving no heat code in the preheat cycle. Pool uni…"
type textarea "x"
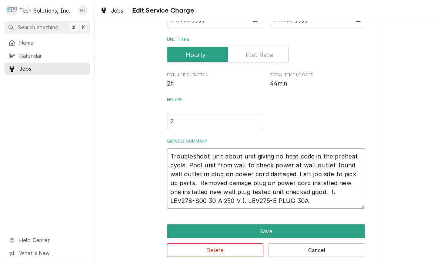
type textarea "Troubleshoot unit about unit giving no heat code in the preheat cycle. Pool uni…"
type textarea "x"
type textarea "Troubleshoot unit about unit giving no heat code in the preheat cycle. Pool uni…"
type textarea "x"
type textarea "Troubleshoot unit about unit giving no heat code in the preheat cycle. Pool uni…"
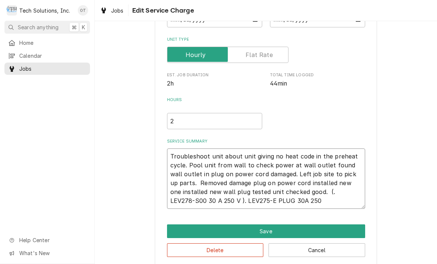
type textarea "x"
type textarea "Troubleshoot unit about unit giving no heat code in the preheat cycle. Pool uni…"
type textarea "x"
type textarea "Troubleshoot unit about unit giving no heat code in the preheat cycle. Pool uni…"
type textarea "x"
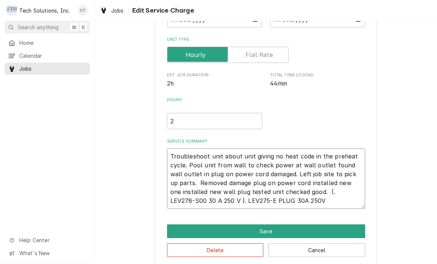
type textarea "Troubleshoot unit about unit giving no heat code in the preheat cycle. Pool uni…"
type textarea "x"
type textarea "Troubleshoot unit about unit giving no heat code in the preheat cycle. Pool uni…"
type textarea "x"
type textarea "Troubleshoot unit about unit giving no heat code in the preheat cycle. Pool uni…"
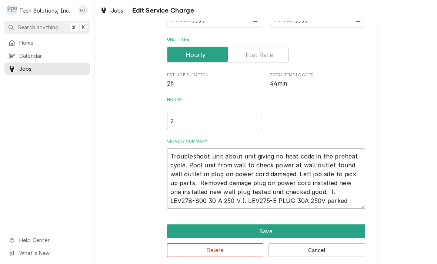
type textarea "x"
type textarea "Troubleshoot unit about unit giving no heat code in the preheat cycle. Pool uni…"
type textarea "x"
type textarea "Troubleshoot unit about unit giving no heat code in the preheat cycle. Pool uni…"
type textarea "x"
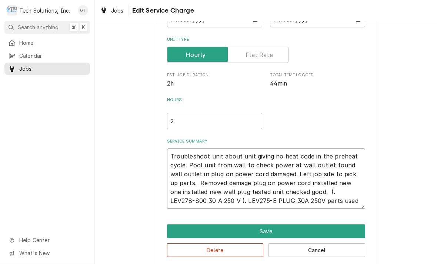
type textarea "Troubleshoot unit about unit giving no heat code in the preheat cycle. Pool uni…"
type textarea "x"
type textarea "Troubleshoot unit about unit giving no heat code in the preheat cycle. Pool uni…"
type textarea "x"
type textarea "Troubleshoot unit about unit giving no heat code in the preheat cycle. Pool uni…"
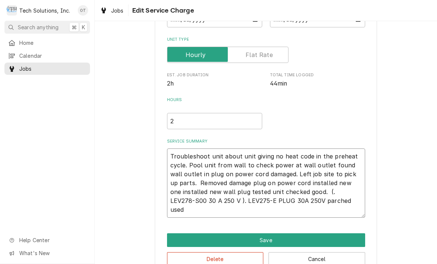
type textarea "x"
type textarea "Troubleshoot unit about unit giving no heat code in the preheat cycle. Pool uni…"
type textarea "x"
type textarea "Troubleshoot unit about unit giving no heat code in the preheat cycle. Pool uni…"
type textarea "x"
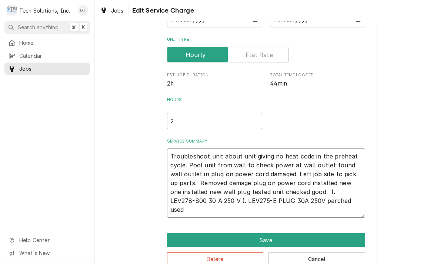
type textarea "Troubleshoot unit about unit giving no heat code in the preheat cycle. Pool uni…"
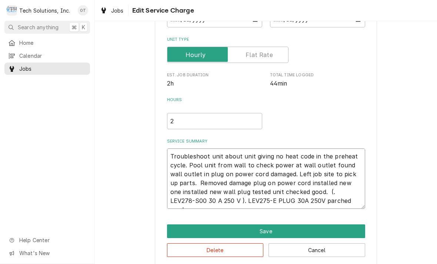
type textarea "x"
type textarea "Troubleshoot unit about unit giving no heat code in the preheat cycle. Pool uni…"
type textarea "x"
type textarea "Troubleshoot unit about unit giving no heat code in the preheat cycle. Pool uni…"
type textarea "x"
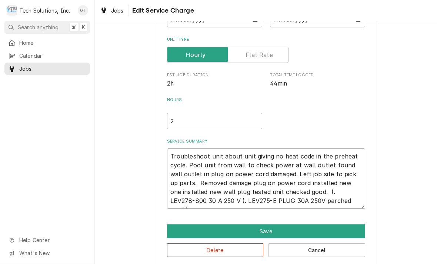
type textarea "Troubleshoot unit about unit giving no heat code in the preheat cycle. Pool uni…"
type textarea "x"
type textarea "Troubleshoot unit about unit giving no heat code in the preheat cycle. Pool uni…"
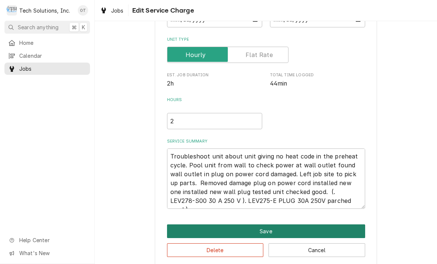
click at [263, 227] on button "Save" at bounding box center [266, 232] width 198 height 14
type textarea "x"
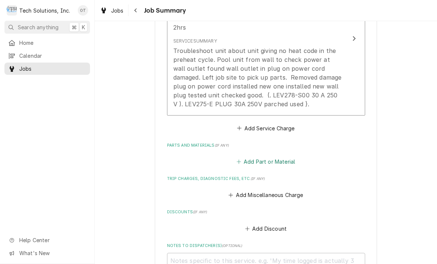
click at [268, 157] on button "Add Part or Material" at bounding box center [265, 162] width 61 height 10
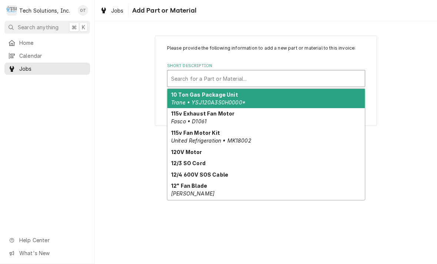
click at [201, 72] on div "Short Description" at bounding box center [266, 78] width 190 height 13
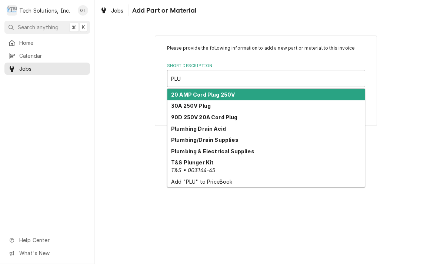
click at [230, 137] on strong "Plumbing/Drain Supplies" at bounding box center [204, 140] width 67 height 6
type input "PLU"
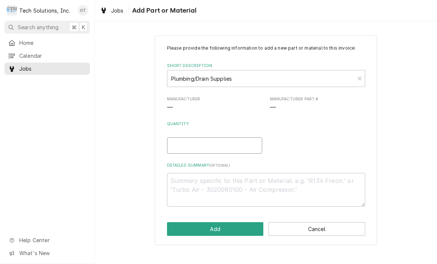
click at [185, 144] on input "Quantity" at bounding box center [214, 145] width 95 height 16
type textarea "x"
type input "1"
type textarea "x"
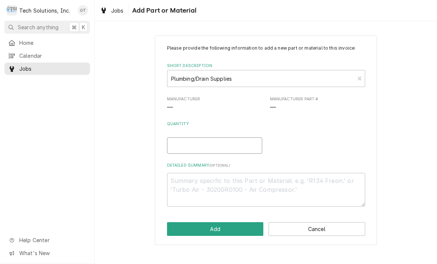
type input "1"
type textarea "x"
click at [194, 182] on textarea "Detailed Summary ( optional )" at bounding box center [266, 190] width 198 height 34
type textarea "x"
type textarea "L"
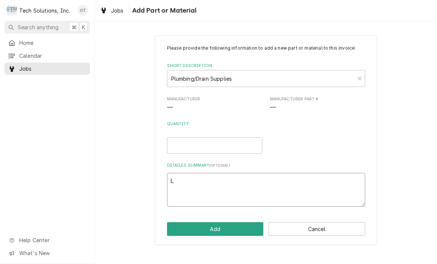
type textarea "x"
type textarea "LE"
type textarea "x"
type textarea "LEV"
type textarea "x"
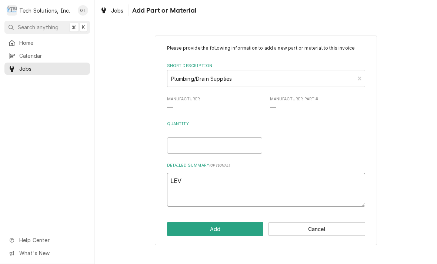
type textarea "LEV2"
type textarea "x"
type textarea "LEV27"
type textarea "x"
type textarea "LEV278"
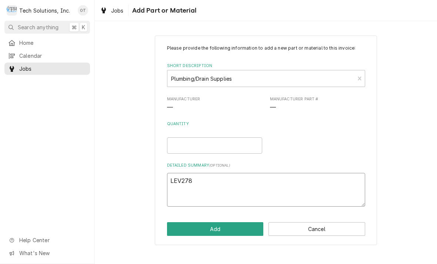
type textarea "x"
type textarea "LEV278-"
type textarea "x"
type textarea "LEV278-S"
type textarea "x"
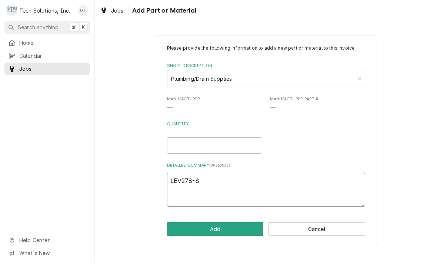
type textarea "LEV278-S0"
type textarea "x"
type textarea "LEV278-S00"
type textarea "x"
type textarea "LEV278-S0"
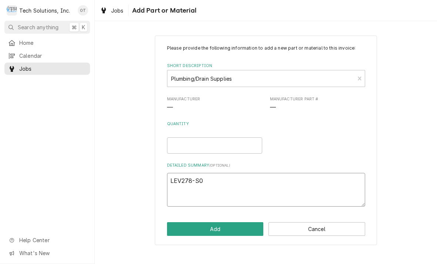
type textarea "x"
type textarea "LEV278-S"
type textarea "x"
type textarea "LEV278-"
type textarea "x"
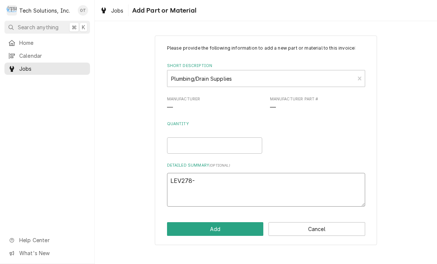
type textarea "LEV278"
type textarea "x"
type textarea "LEV27"
type textarea "x"
type textarea "LEV2"
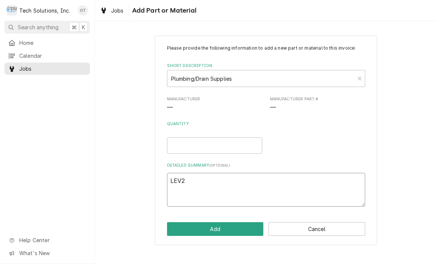
type textarea "x"
type textarea "LEV"
type textarea "x"
type textarea "LEV2"
type textarea "x"
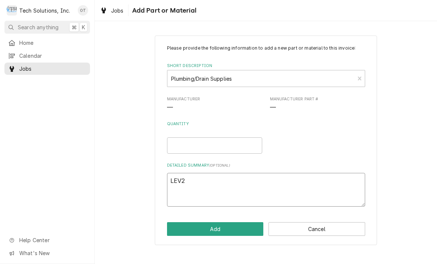
type textarea "LEV27"
type textarea "x"
type textarea "LEV275"
type textarea "x"
type textarea "LEV275-"
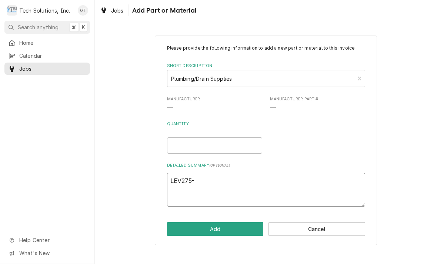
type textarea "x"
type textarea "LEV275-E"
type textarea "x"
type textarea "LEV275-E"
type textarea "x"
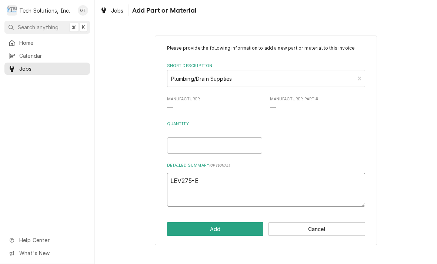
type textarea "LEV275-E P"
type textarea "x"
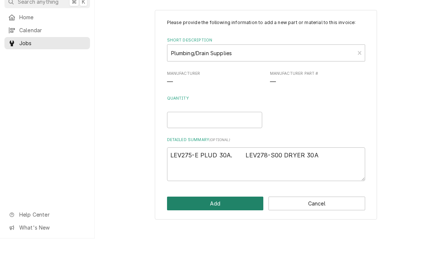
click at [217, 222] on button "Add" at bounding box center [215, 229] width 97 height 14
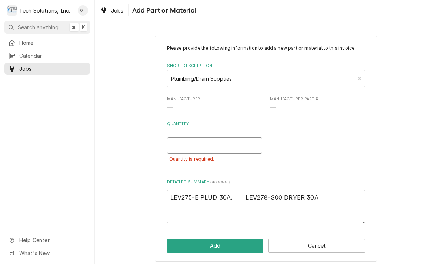
click at [195, 144] on input "Quantity" at bounding box center [214, 145] width 95 height 16
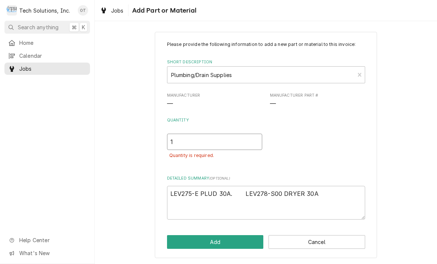
scroll to position [3, 0]
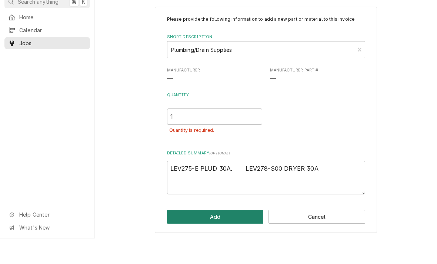
click at [216, 236] on button "Add" at bounding box center [215, 243] width 97 height 14
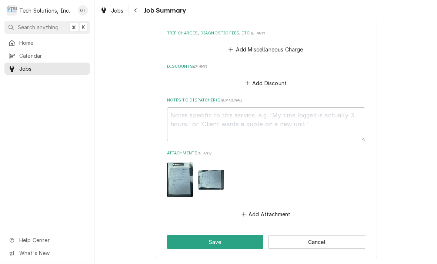
scroll to position [511, 0]
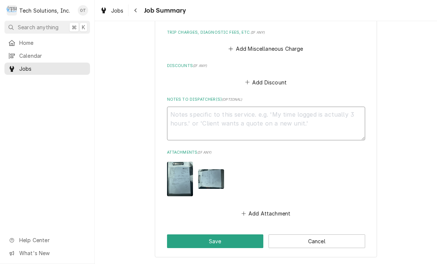
click at [187, 107] on textarea "Notes to Dispatcher(s) ( optional )" at bounding box center [266, 124] width 198 height 34
click at [180, 107] on textarea "One plug and one DRYER REC" at bounding box center [266, 124] width 198 height 34
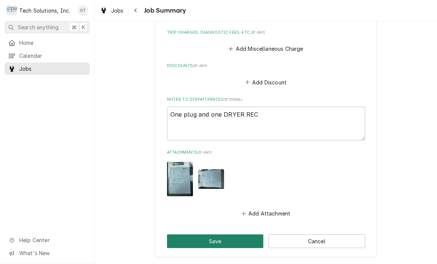
click at [222, 235] on button "Save" at bounding box center [215, 242] width 97 height 14
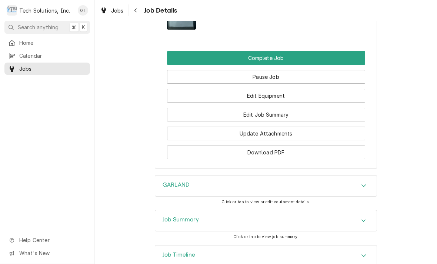
scroll to position [727, 0]
